Goal: Information Seeking & Learning: Learn about a topic

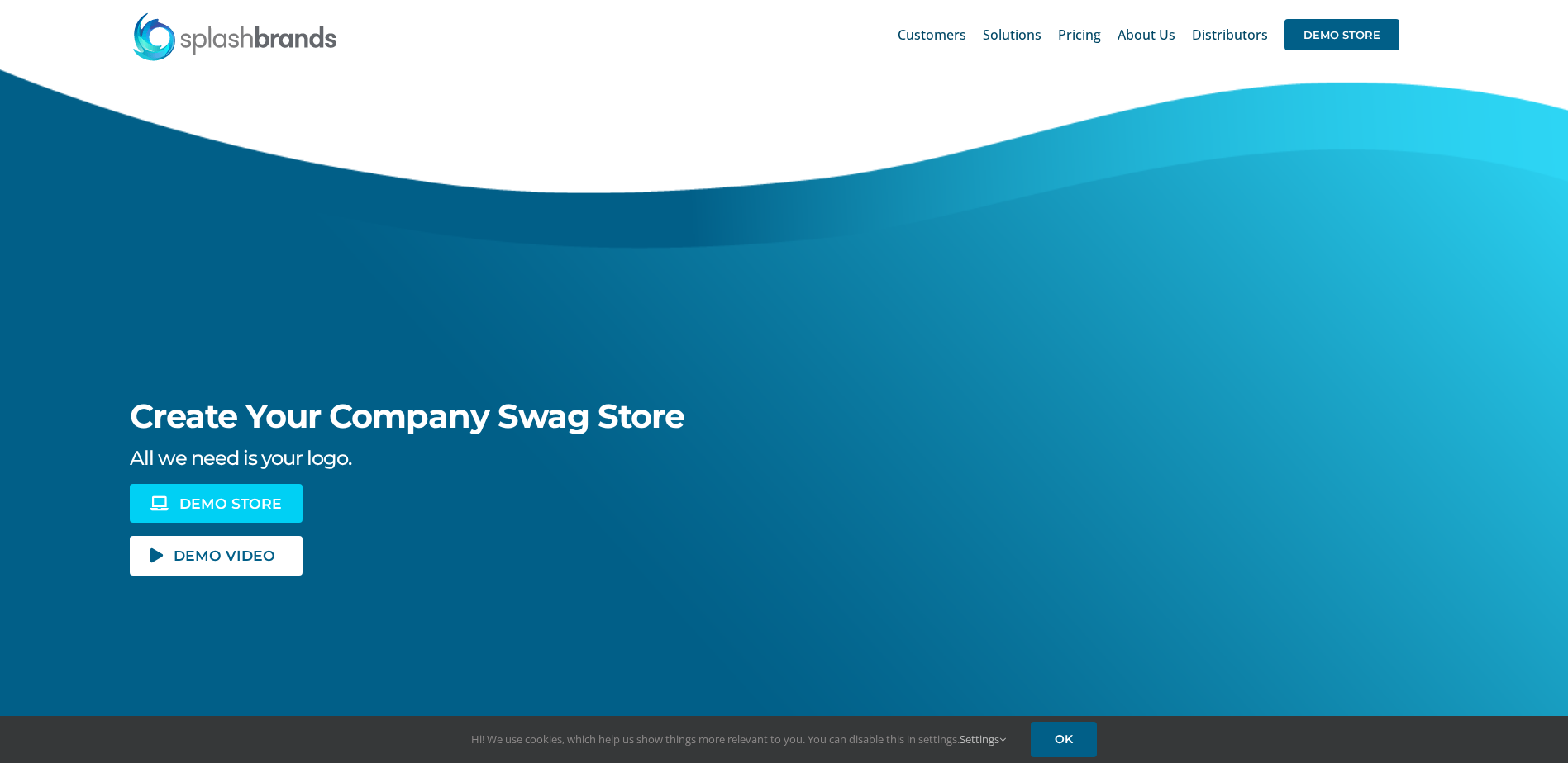
click at [253, 499] on span "DEMO STORE" at bounding box center [230, 503] width 102 height 14
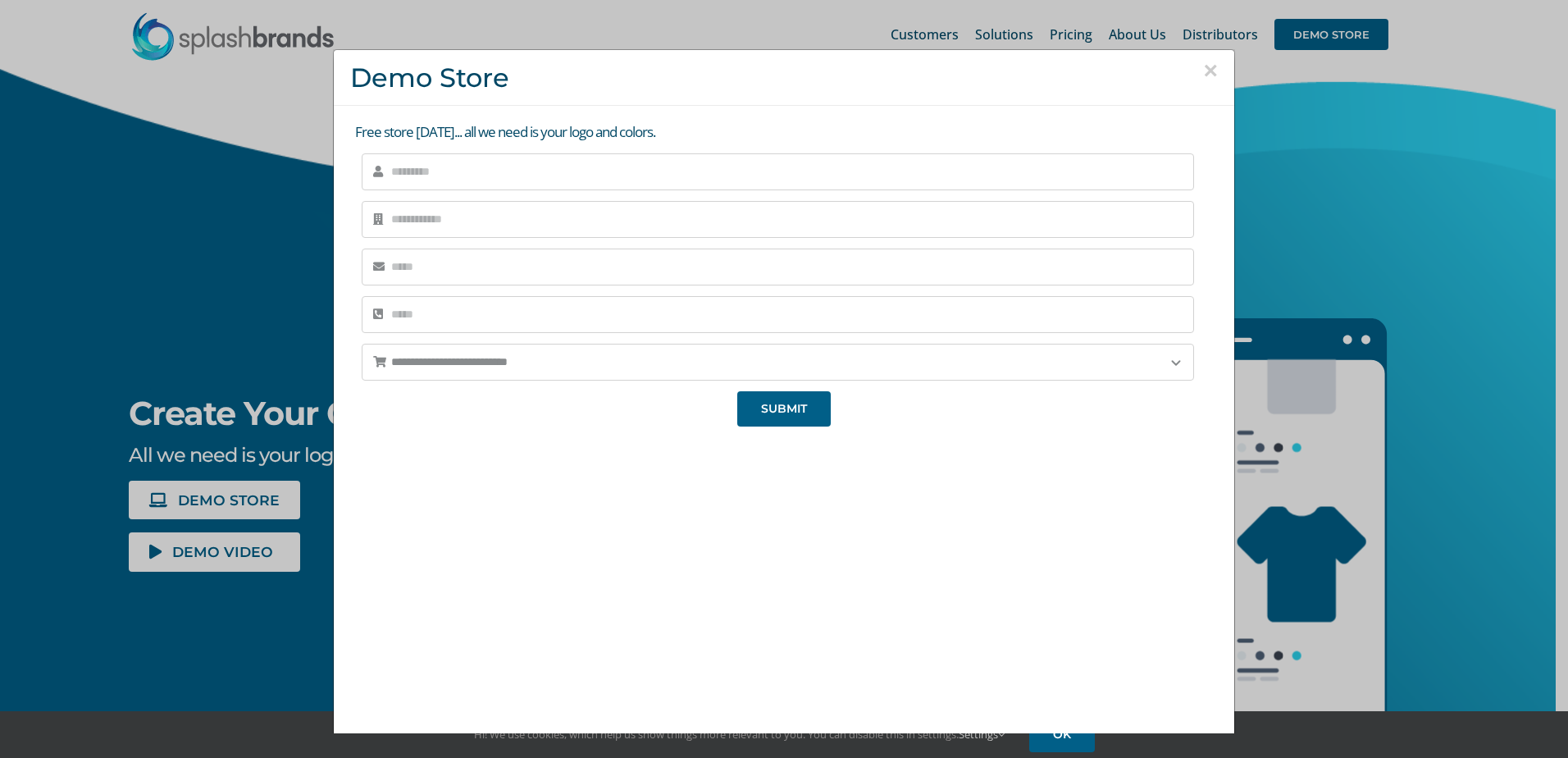
click at [1200, 64] on div "× Demo Store" at bounding box center [784, 77] width 901 height 55
click at [1203, 64] on button "×" at bounding box center [1210, 70] width 15 height 25
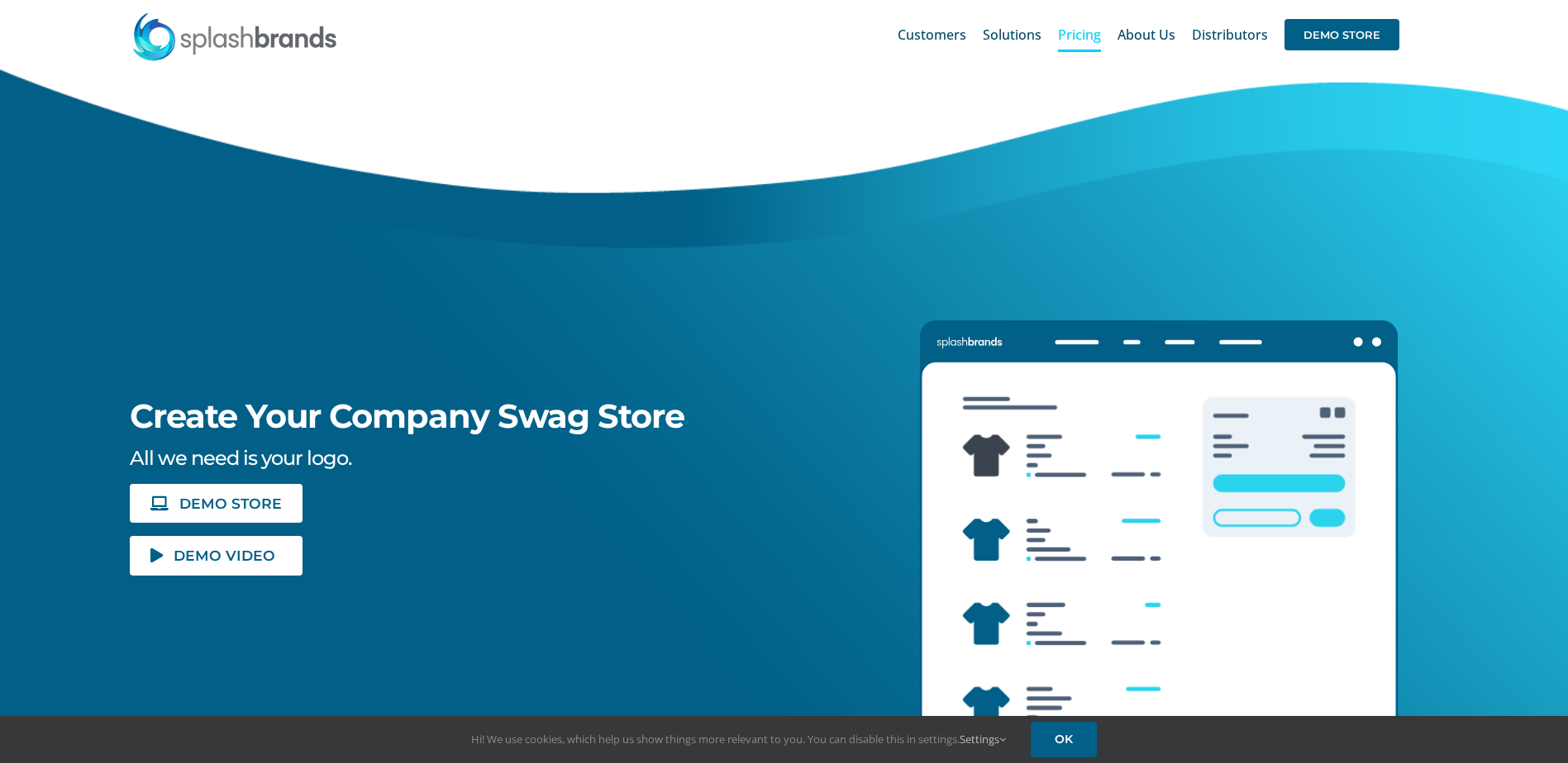
click at [1084, 35] on span "Pricing" at bounding box center [1079, 35] width 43 height 13
